Goal: Task Accomplishment & Management: Manage account settings

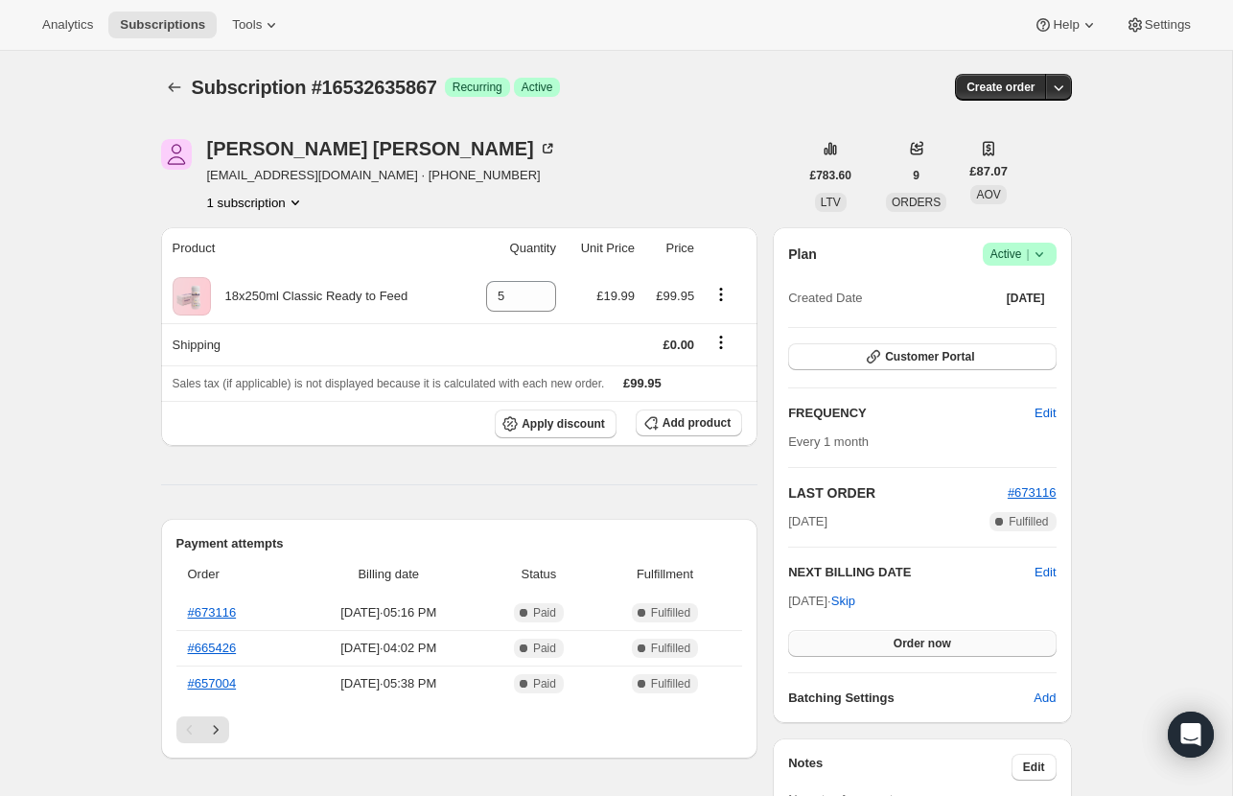
click at [838, 645] on button "Order now" at bounding box center [921, 643] width 267 height 27
click at [838, 645] on button "Click to confirm" at bounding box center [921, 643] width 267 height 27
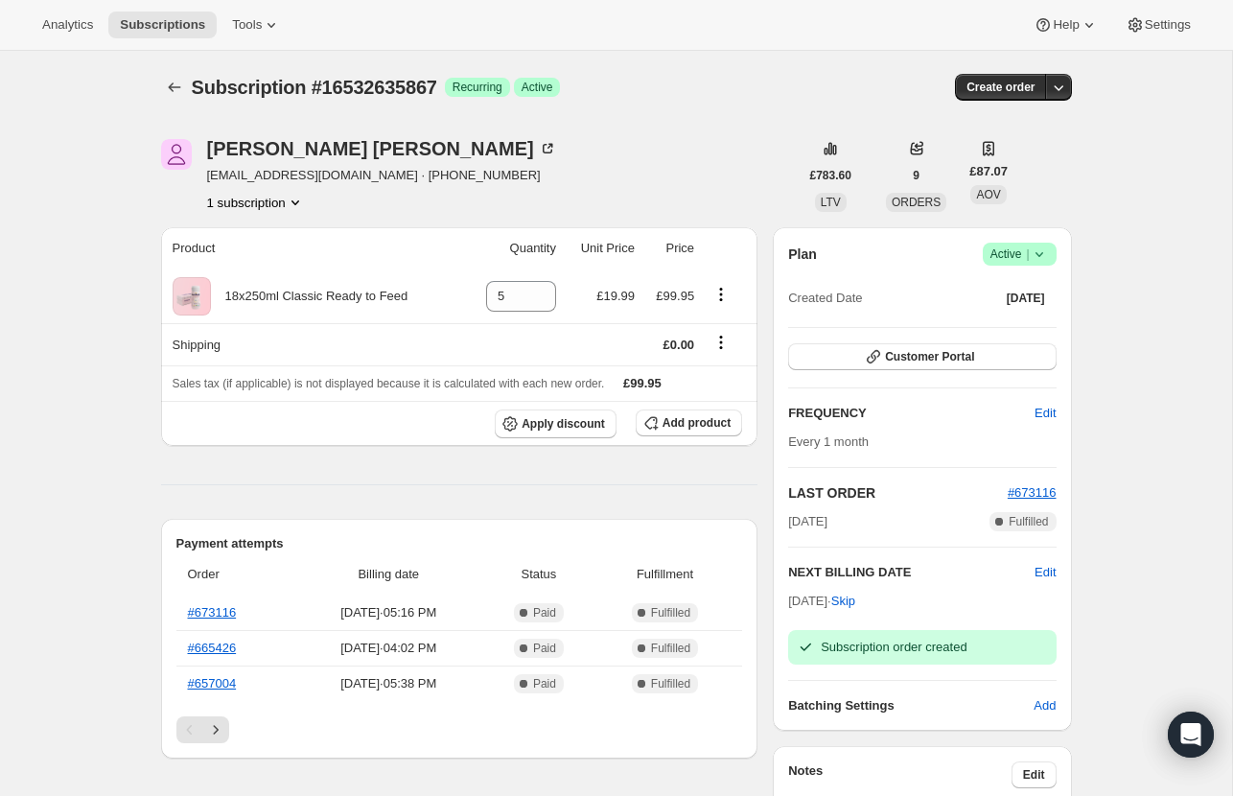
scroll to position [1, 0]
